Goal: Task Accomplishment & Management: Complete application form

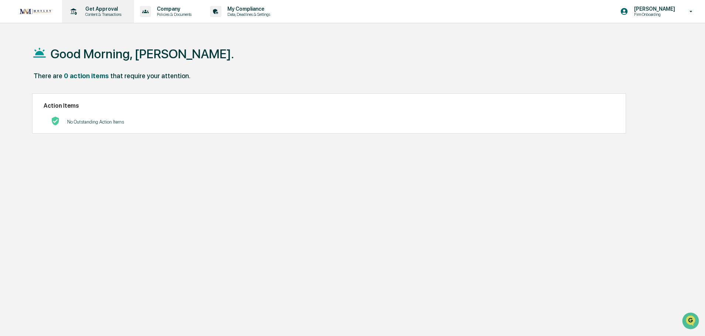
click at [93, 11] on p "Get Approval" at bounding box center [102, 9] width 46 height 6
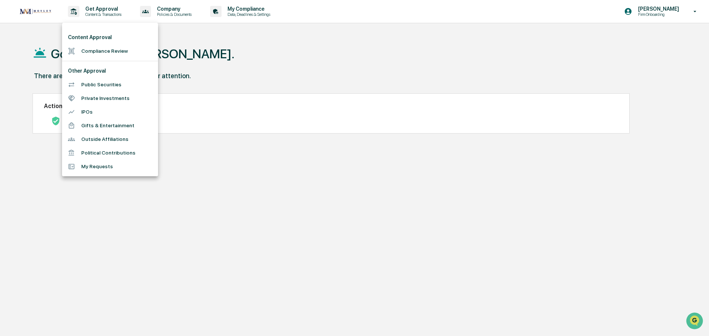
click at [99, 52] on li "Compliance Review" at bounding box center [110, 51] width 96 height 14
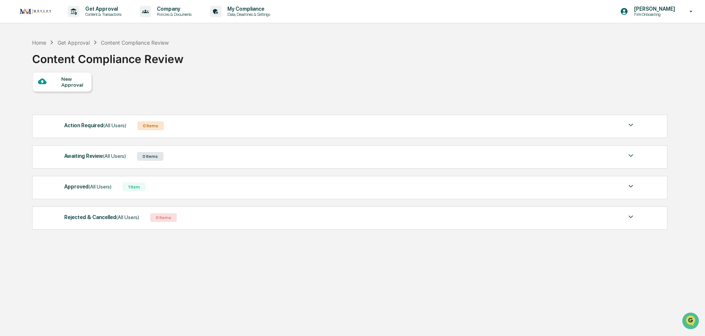
click at [65, 78] on div "New Approval" at bounding box center [73, 82] width 25 height 12
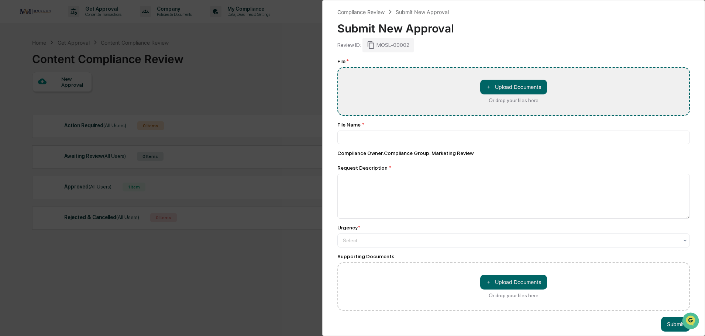
type input "**********"
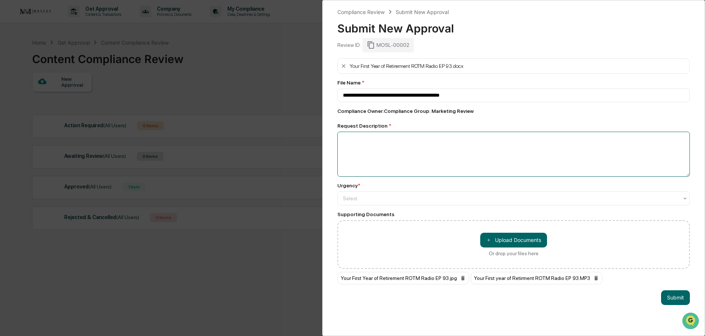
click at [352, 138] on textarea at bounding box center [513, 154] width 352 height 45
type textarea "*"
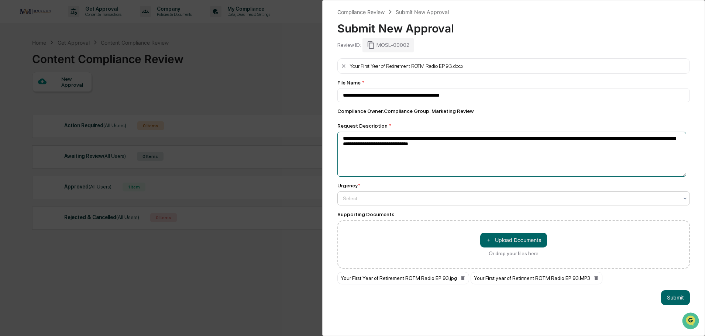
type textarea "**********"
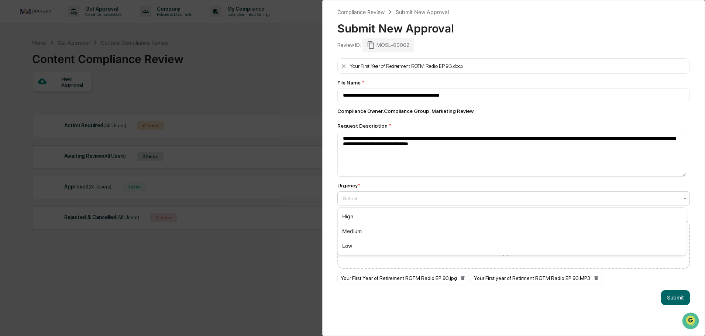
click at [347, 199] on div at bounding box center [510, 198] width 335 height 7
click at [356, 233] on div "Medium" at bounding box center [512, 231] width 348 height 15
click at [669, 298] on button "Submit" at bounding box center [675, 297] width 29 height 15
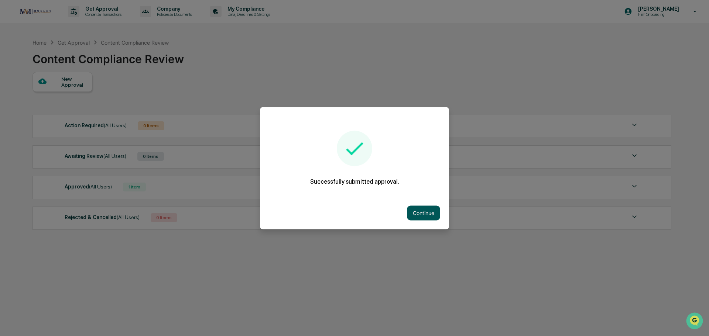
click at [412, 217] on button "Continue" at bounding box center [423, 213] width 33 height 15
